Goal: Information Seeking & Learning: Find specific fact

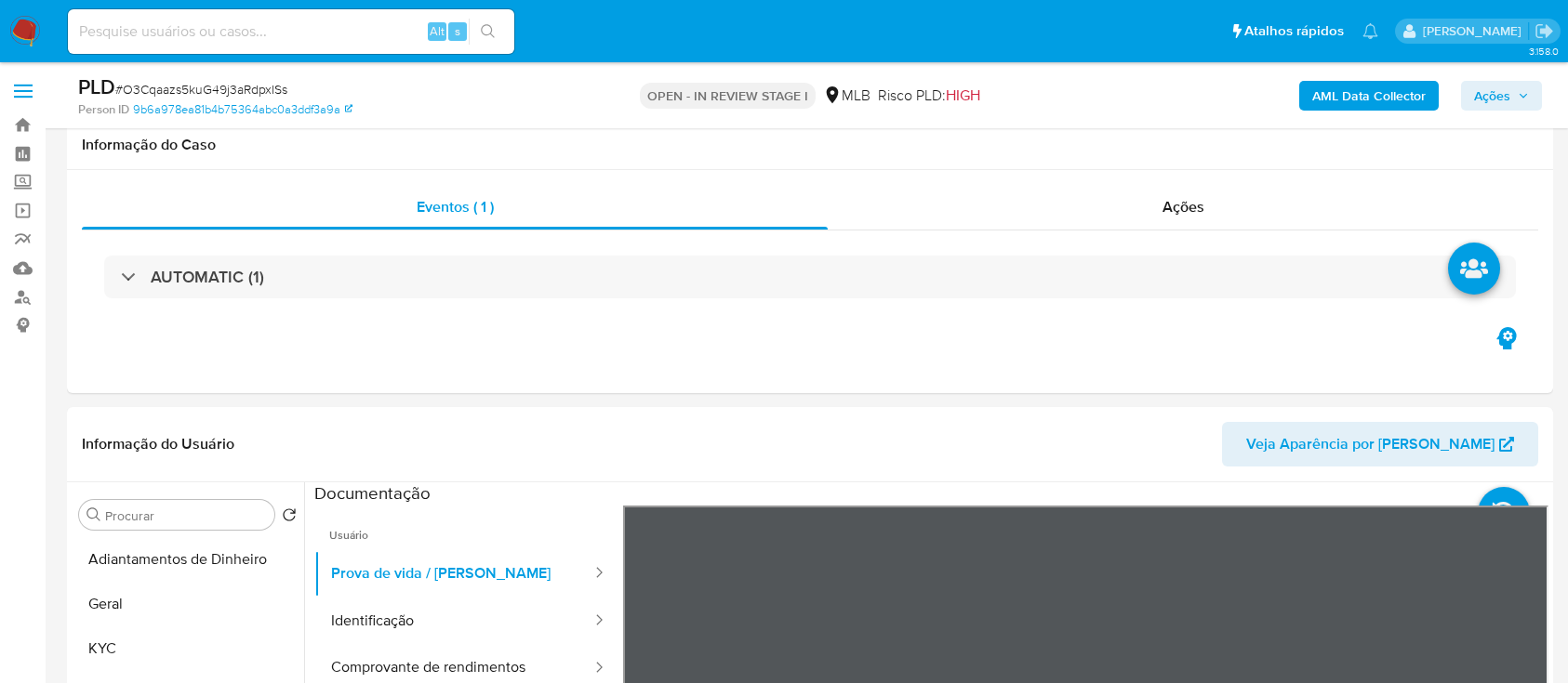
select select "10"
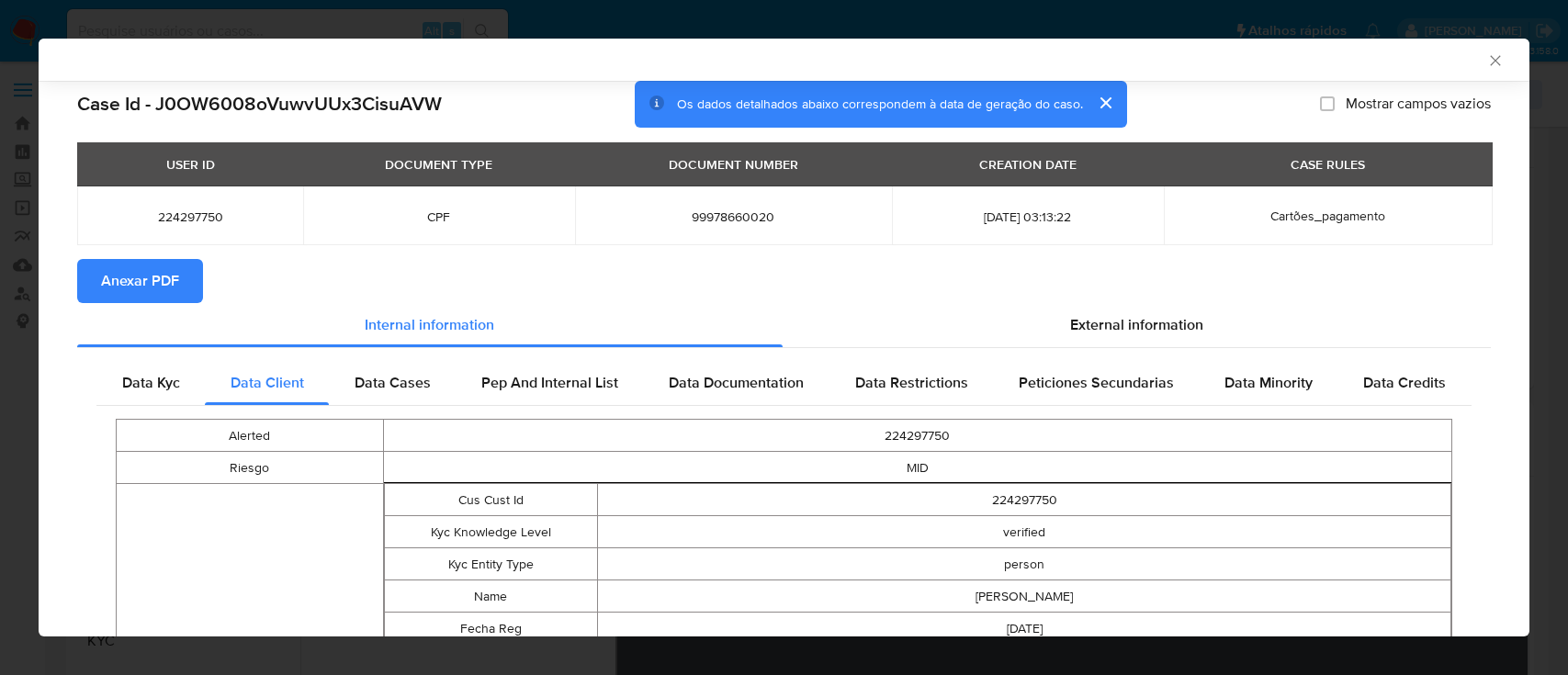
select select "10"
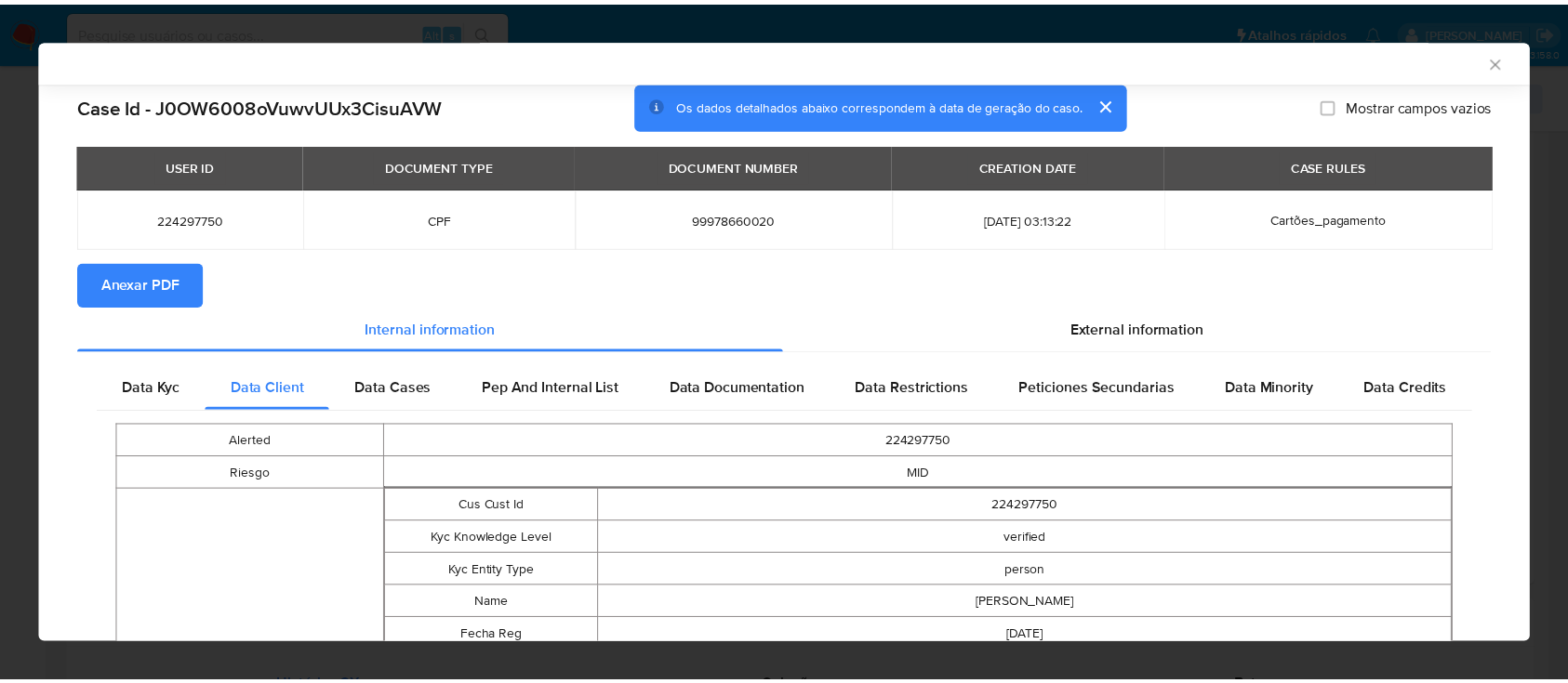
scroll to position [119, 0]
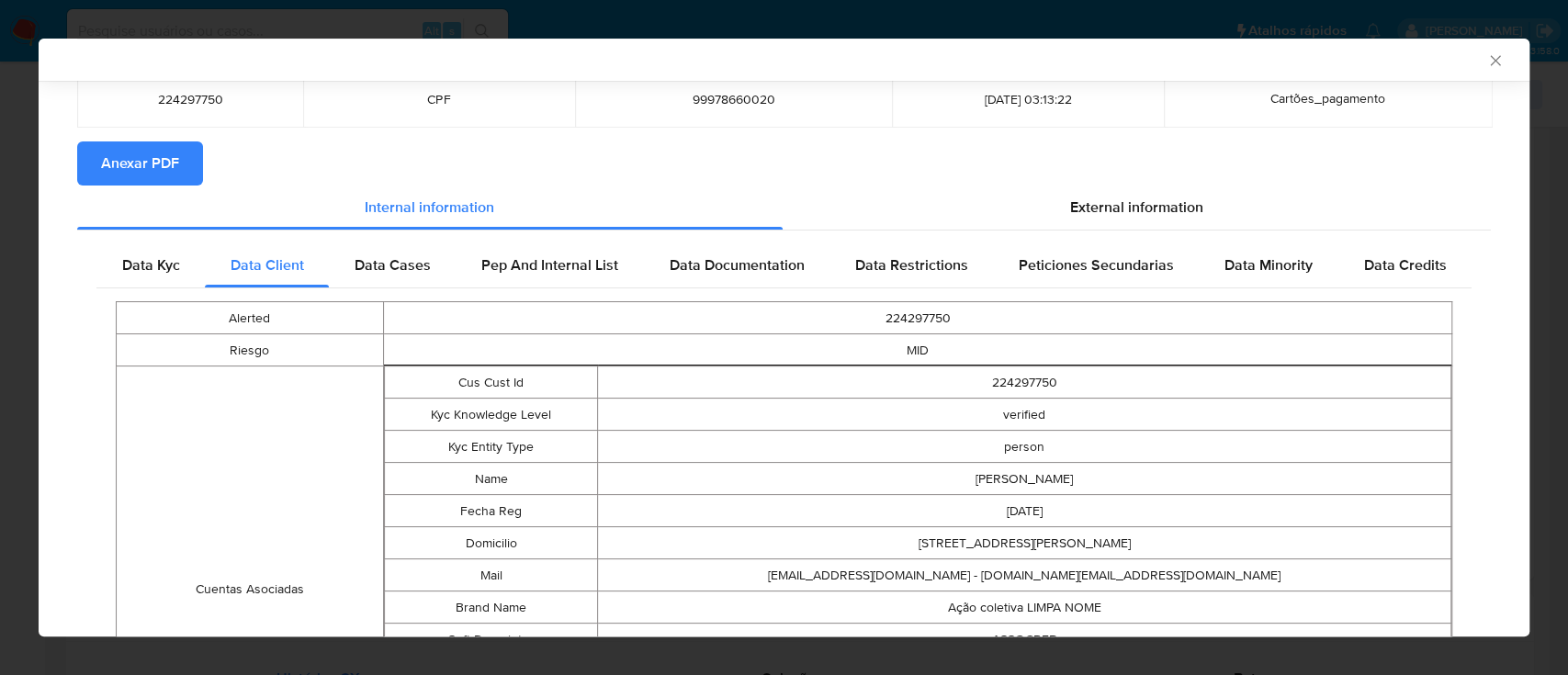
click at [1486, 61] on icon "Fechar a janela" at bounding box center [1496, 60] width 19 height 19
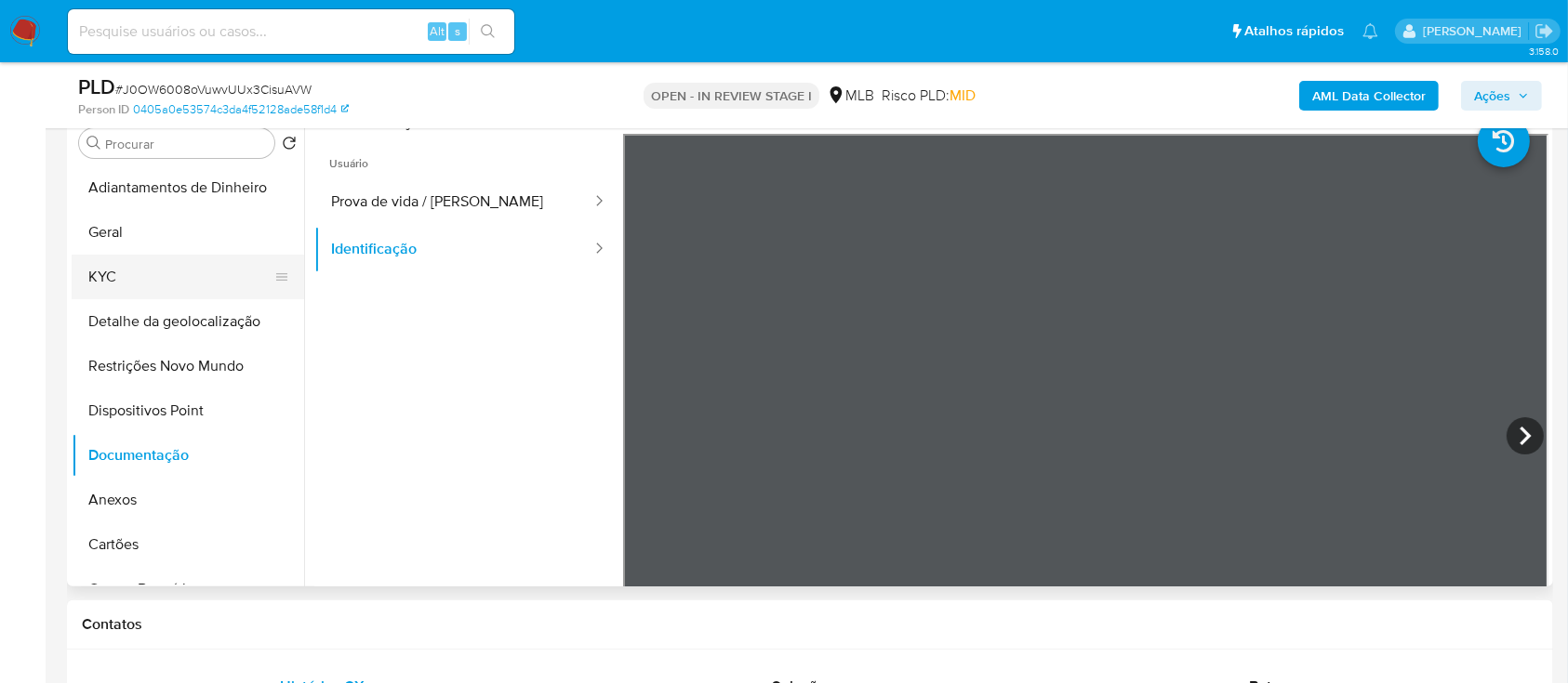
click at [178, 286] on button "KYC" at bounding box center [180, 276] width 218 height 44
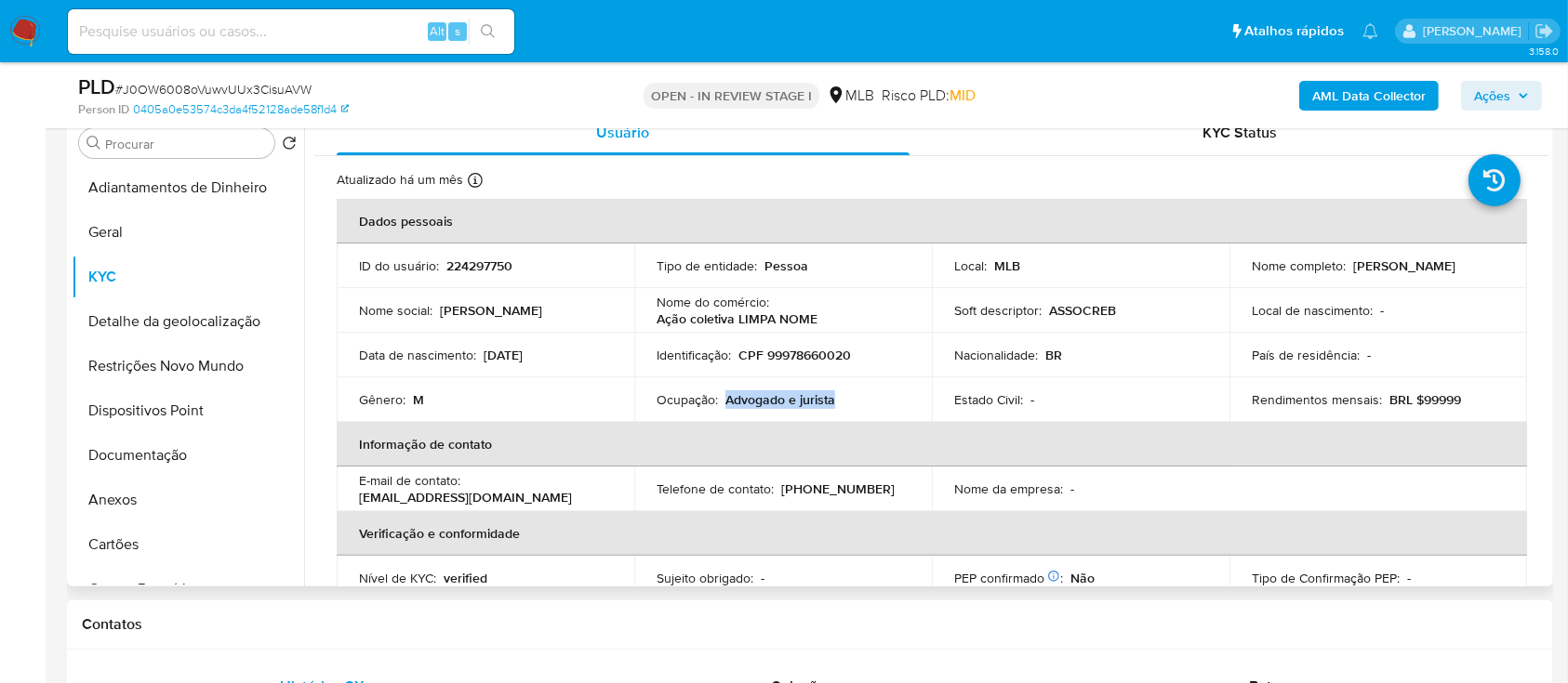
drag, startPoint x: 844, startPoint y: 398, endPoint x: 749, endPoint y: 411, distance: 95.9
click at [724, 401] on div "Ocupação : Advogado e jurista" at bounding box center [783, 400] width 253 height 17
copy p "Advogado e jurista"
click at [177, 460] on button "Documentação" at bounding box center [180, 455] width 218 height 44
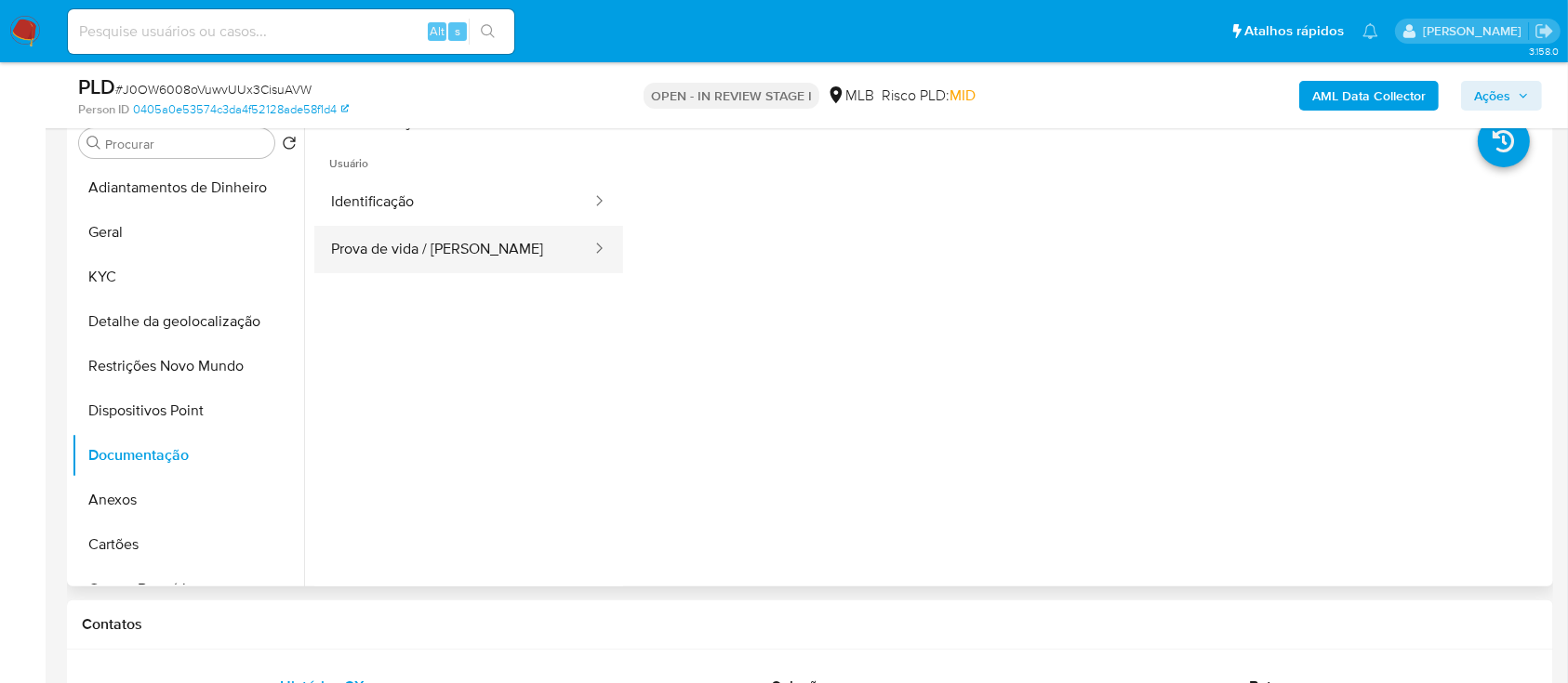
click at [394, 241] on button "Prova de vida / [PERSON_NAME]" at bounding box center [453, 249] width 279 height 47
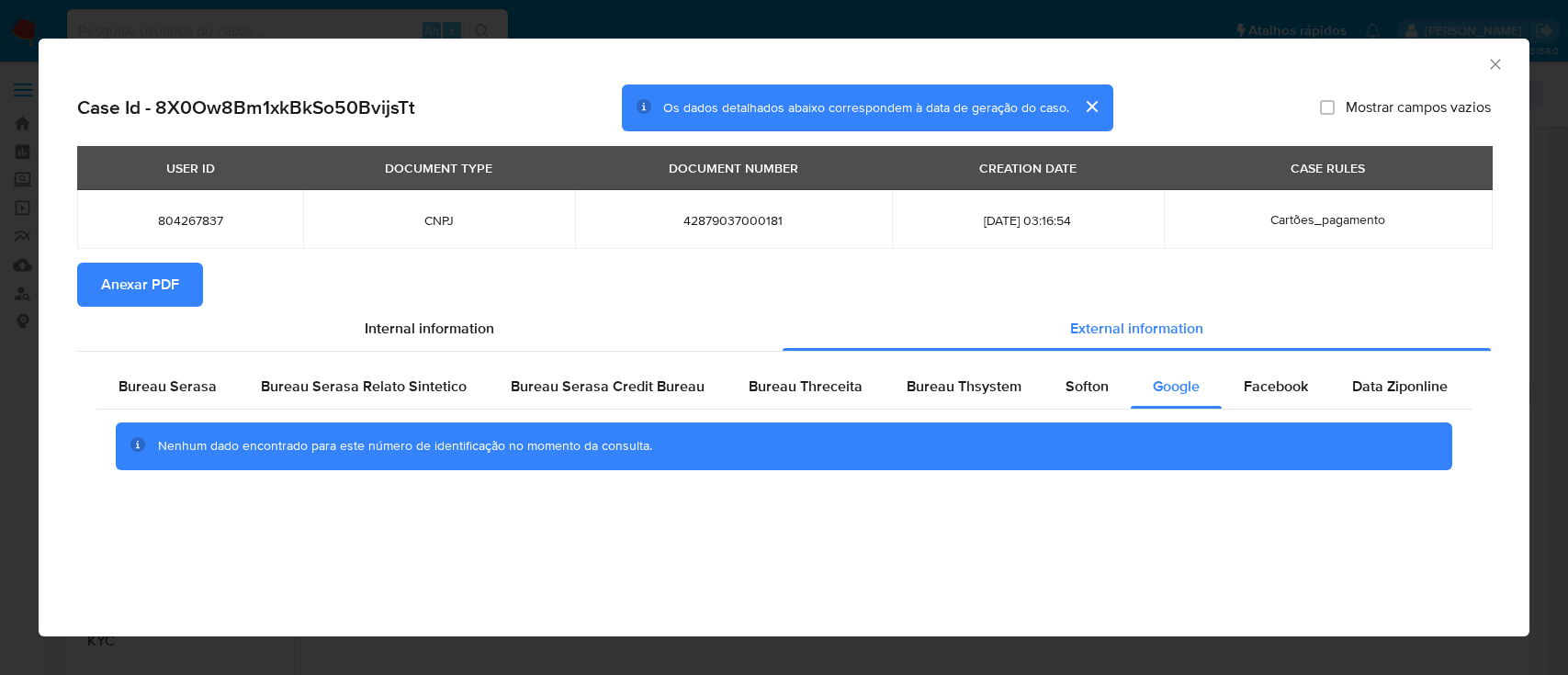
select select "10"
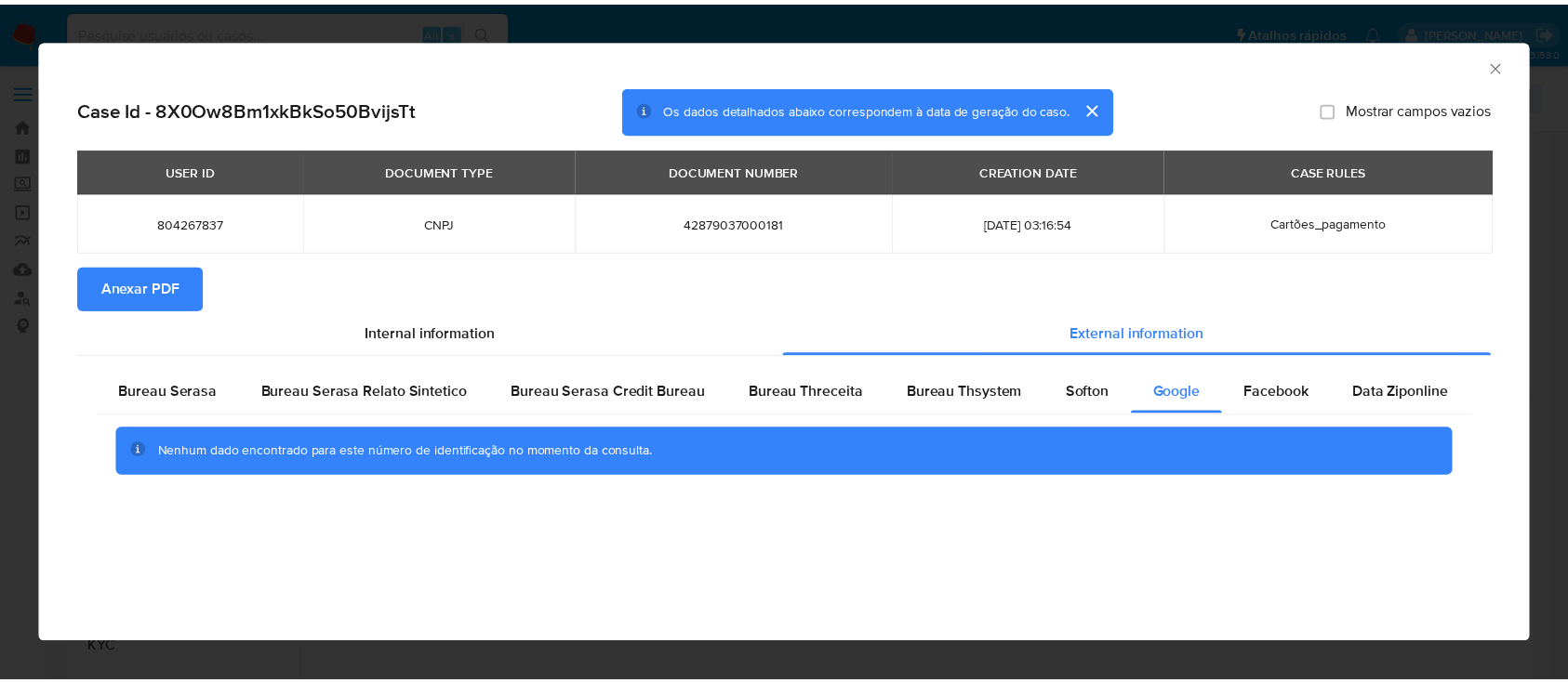
scroll to position [247, 0]
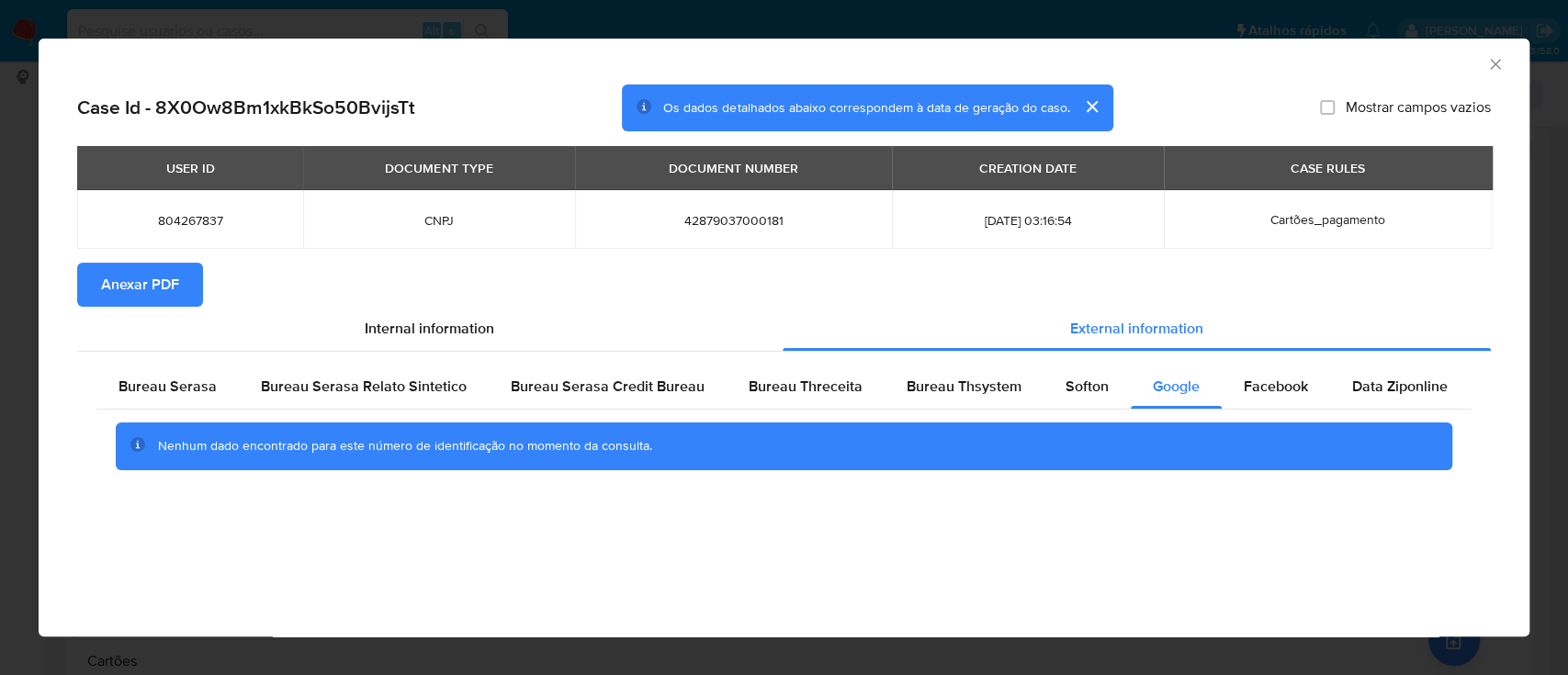
click at [1494, 65] on icon "Fechar a janela" at bounding box center [1496, 64] width 19 height 19
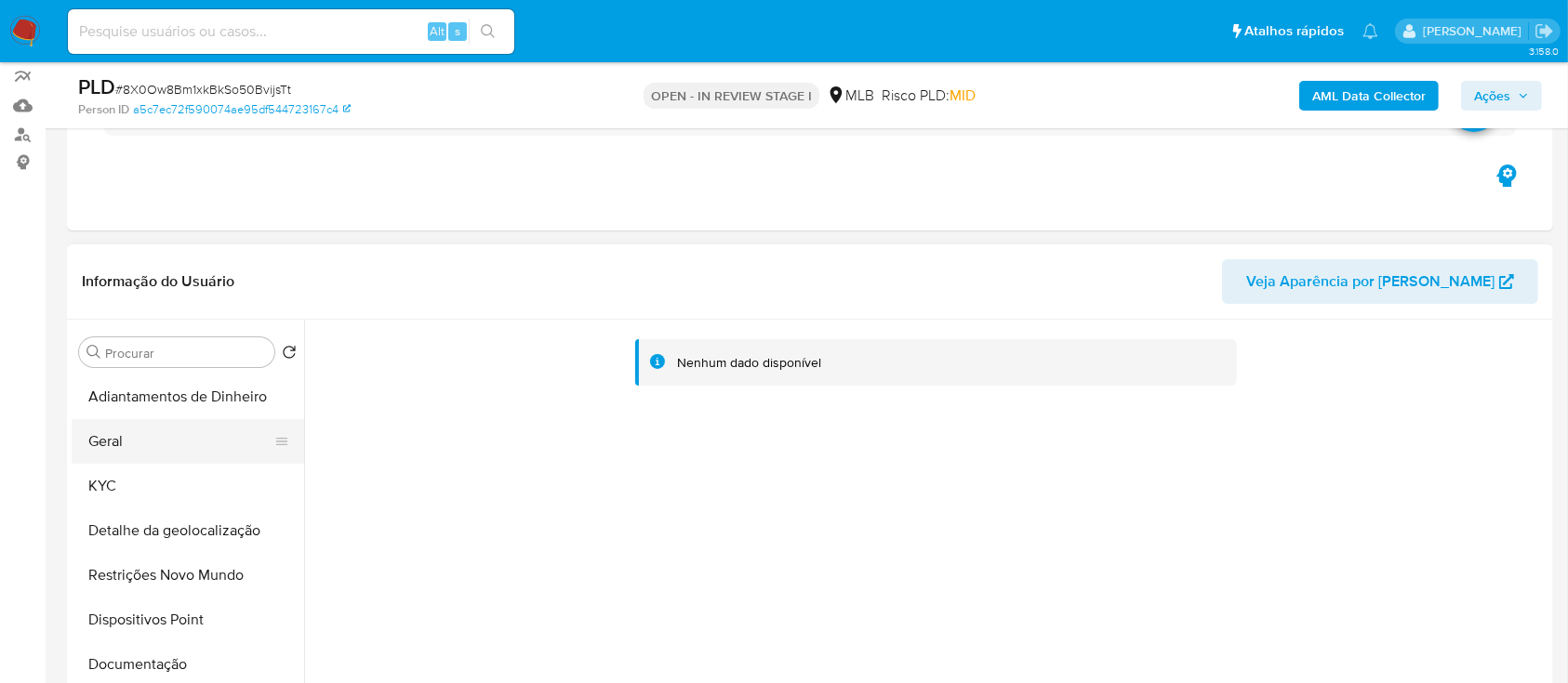
scroll to position [124, 0]
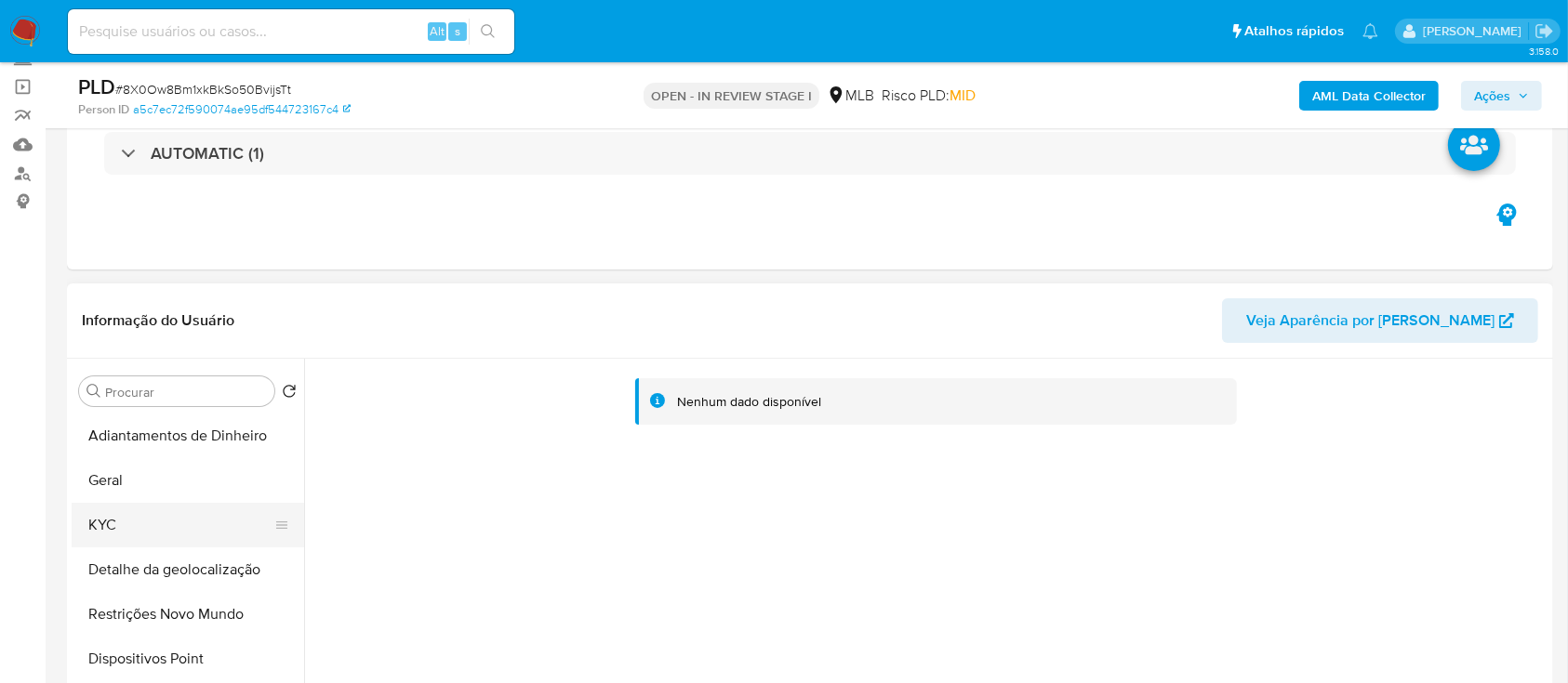
click at [133, 514] on button "KYC" at bounding box center [180, 524] width 218 height 44
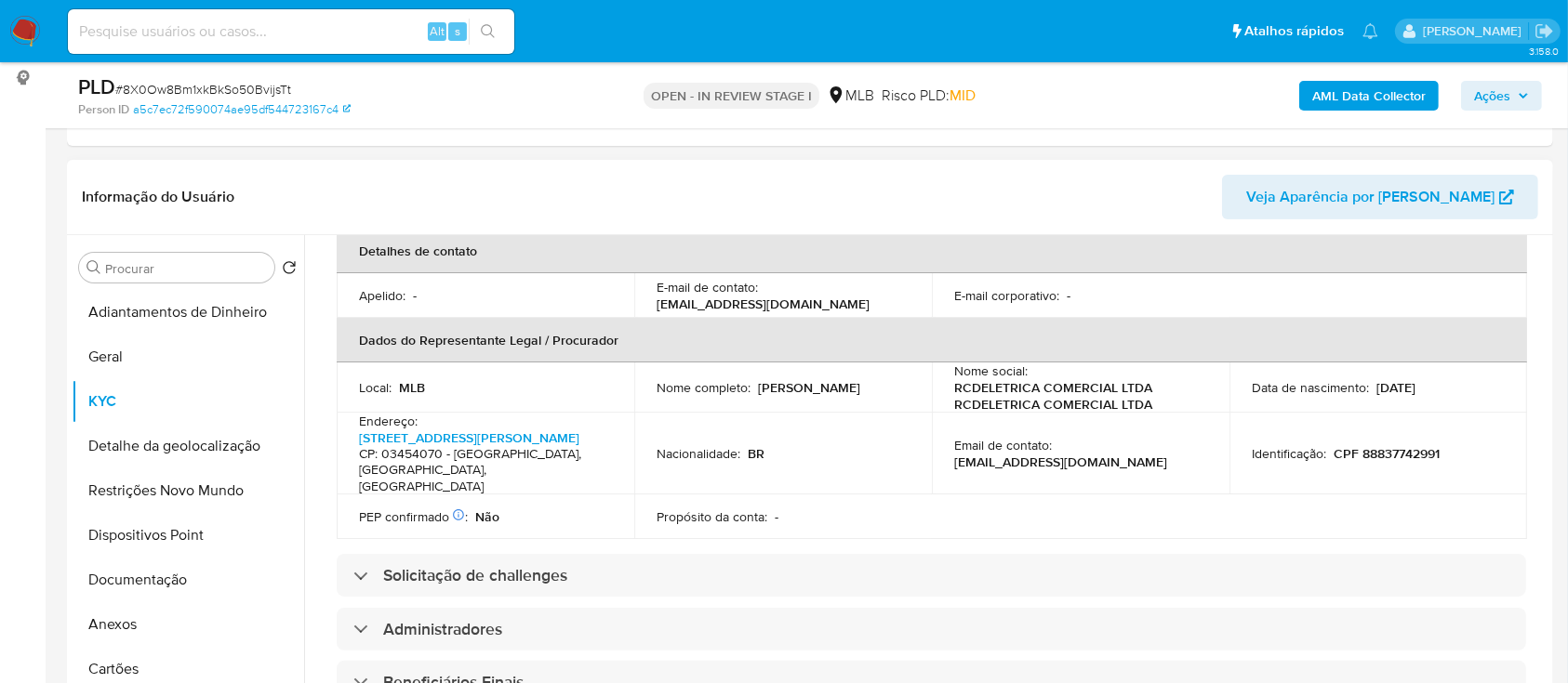
scroll to position [619, 0]
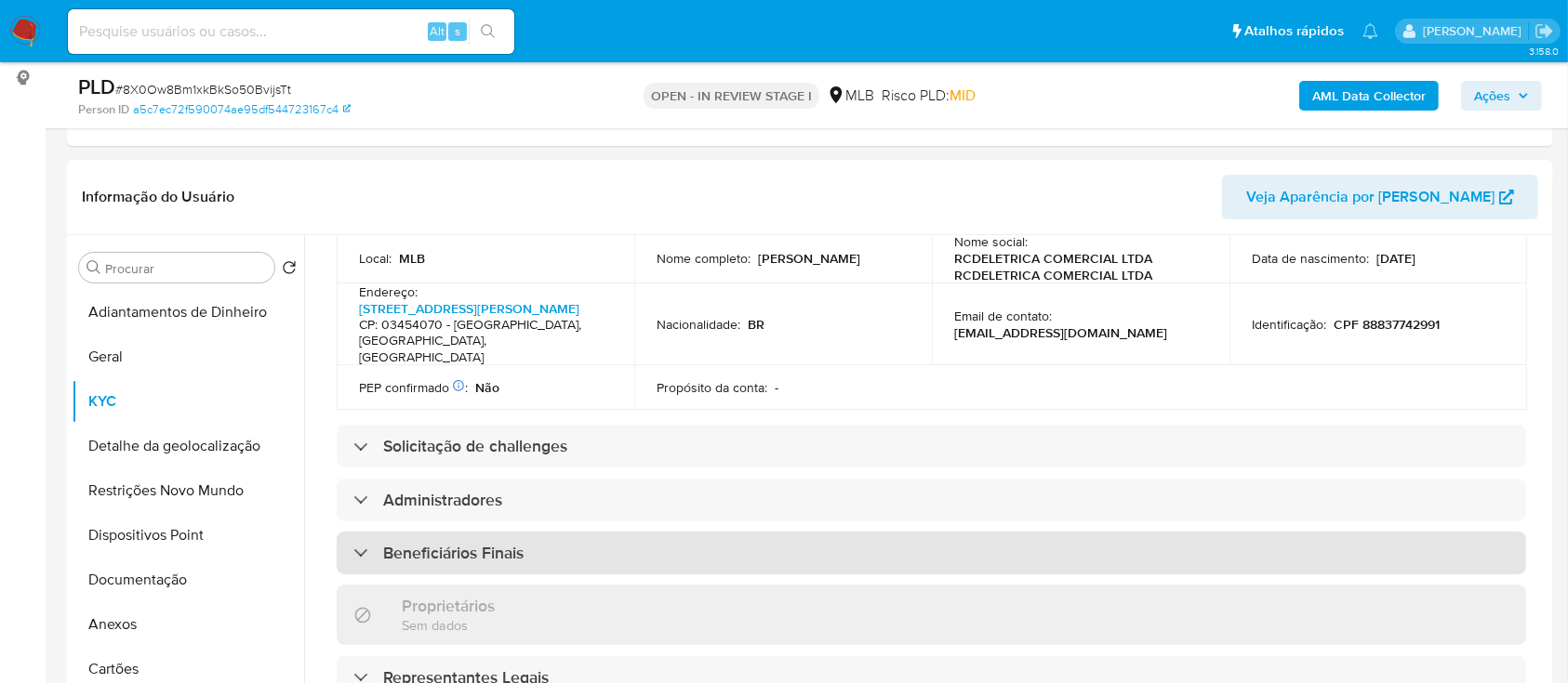
click at [437, 551] on h3 "Beneficiários Finais" at bounding box center [453, 553] width 140 height 21
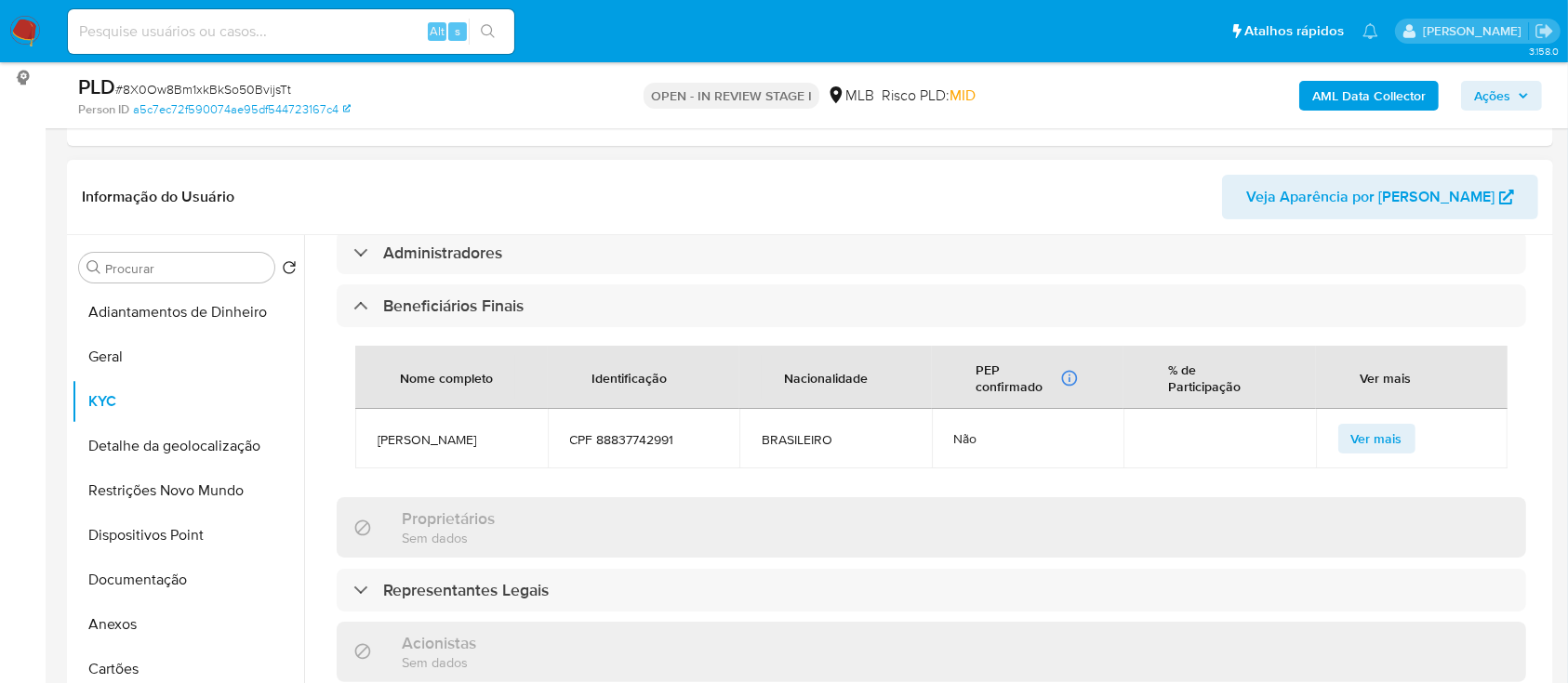
scroll to position [867, 0]
drag, startPoint x: 422, startPoint y: 453, endPoint x: 457, endPoint y: 463, distance: 36.4
click at [395, 442] on span "[PERSON_NAME]" at bounding box center [451, 439] width 148 height 17
drag, startPoint x: 691, startPoint y: 443, endPoint x: 371, endPoint y: 437, distance: 320.1
click at [371, 436] on tr "[PERSON_NAME] CPF 88837742991 BRASILEIRO Não Ver mais" at bounding box center [932, 437] width 1152 height 59
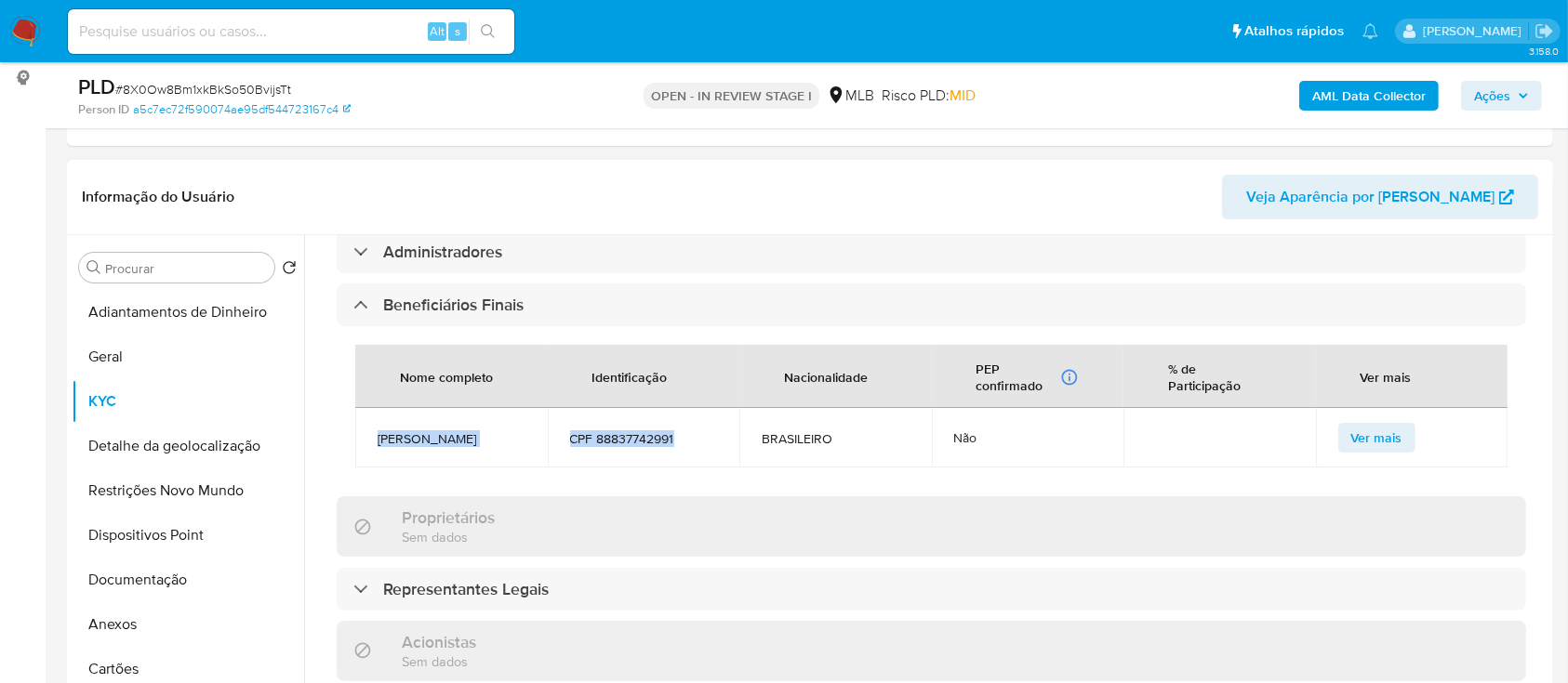
copy tr "[PERSON_NAME] CPF 88837742991"
